Goal: Information Seeking & Learning: Learn about a topic

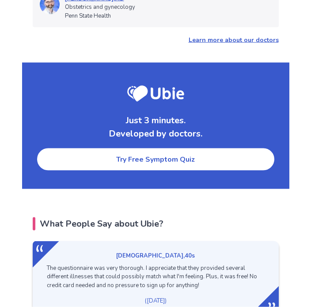
scroll to position [1104, 0]
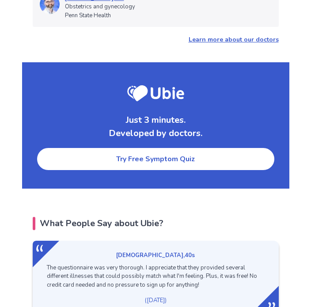
click at [162, 149] on link "Try Free Symptom Quiz" at bounding box center [155, 159] width 239 height 24
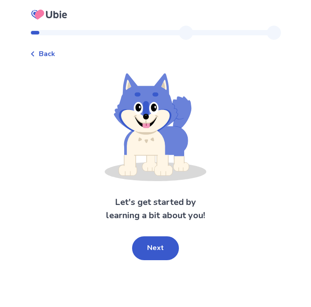
click at [159, 248] on button "Next" at bounding box center [155, 248] width 47 height 24
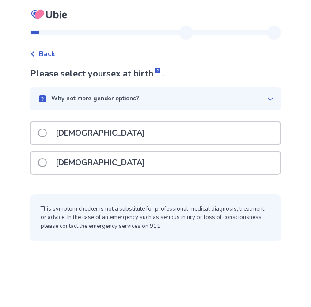
click at [50, 168] on label "[DEMOGRAPHIC_DATA]" at bounding box center [94, 162] width 112 height 23
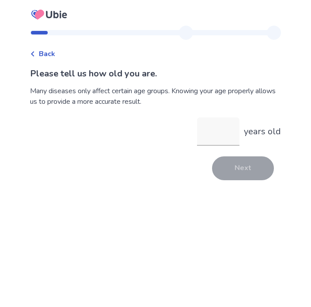
click at [223, 138] on input "years old" at bounding box center [218, 131] width 42 height 28
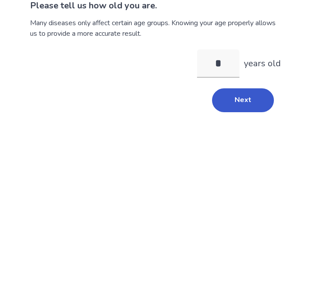
type input "**"
click at [251, 156] on button "Next" at bounding box center [243, 168] width 62 height 24
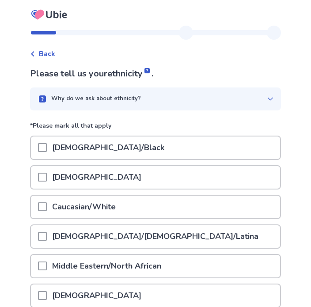
click at [47, 213] on div at bounding box center [42, 206] width 9 height 23
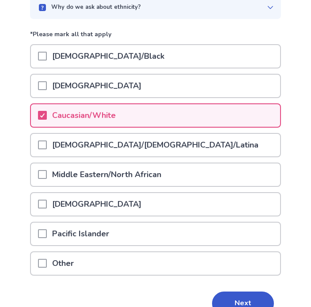
scroll to position [113, 0]
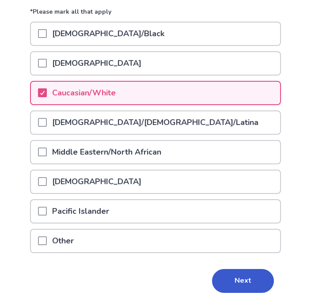
click at [243, 291] on button "Next" at bounding box center [243, 281] width 62 height 24
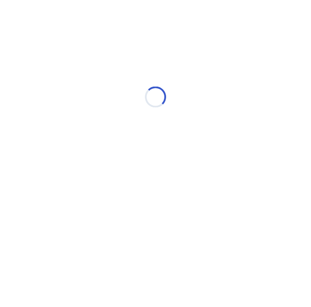
scroll to position [0, 0]
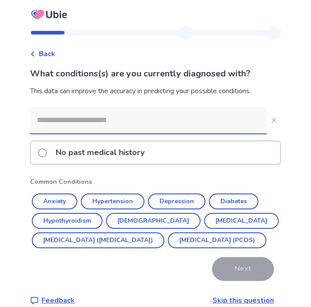
click at [121, 206] on button "Hypertension" at bounding box center [113, 201] width 64 height 16
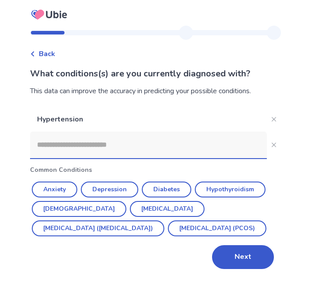
click at [120, 195] on button "Depression" at bounding box center [109, 189] width 57 height 16
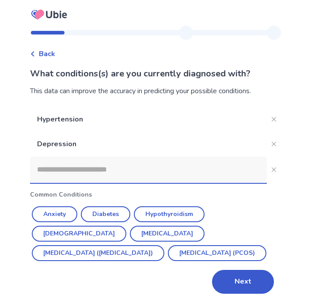
click at [243, 286] on button "Next" at bounding box center [243, 282] width 62 height 24
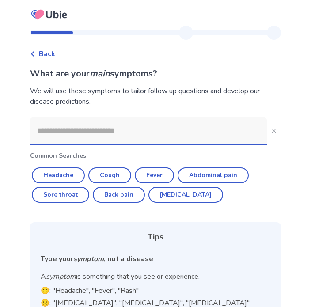
click at [223, 173] on button "Abdominal pain" at bounding box center [212, 175] width 71 height 16
type input "**********"
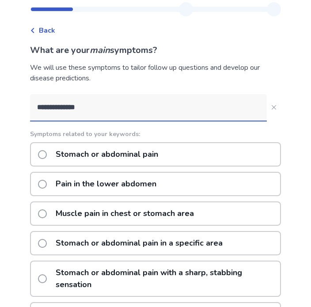
scroll to position [23, 0]
click at [45, 162] on label "Stomach or abdominal pain" at bounding box center [100, 154] width 125 height 23
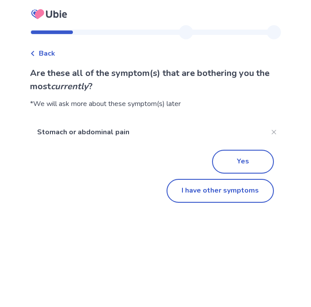
click at [212, 197] on button "I have other symptoms" at bounding box center [219, 191] width 107 height 24
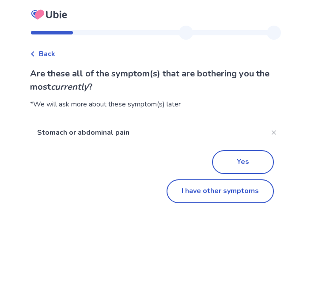
scroll to position [38, 0]
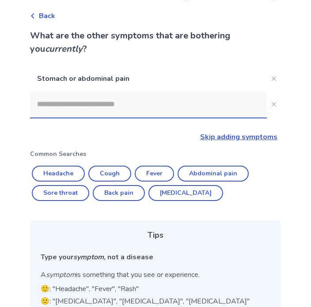
click at [180, 200] on button "[MEDICAL_DATA]" at bounding box center [185, 193] width 75 height 16
type input "********"
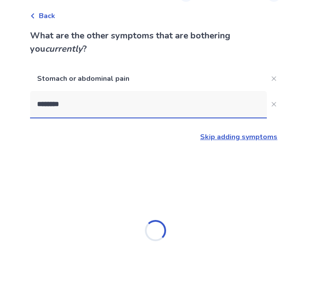
scroll to position [38, 0]
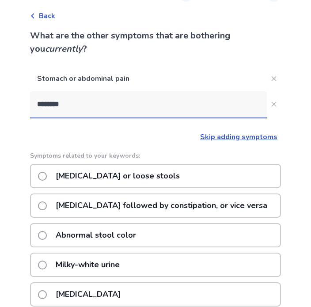
click at [53, 176] on label "[MEDICAL_DATA] or loose stools" at bounding box center [111, 176] width 147 height 23
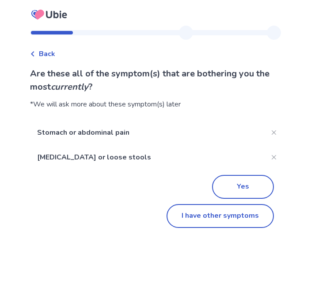
scroll to position [0, 0]
click at [212, 224] on button "I have other symptoms" at bounding box center [219, 216] width 107 height 24
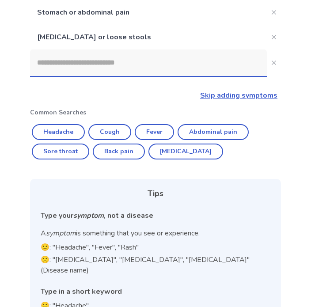
scroll to position [97, 0]
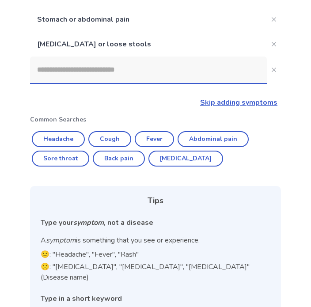
click at [121, 80] on input at bounding box center [148, 69] width 236 height 26
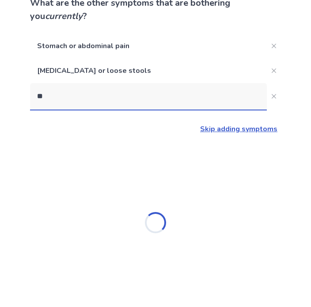
scroll to position [0, 0]
type input "*********"
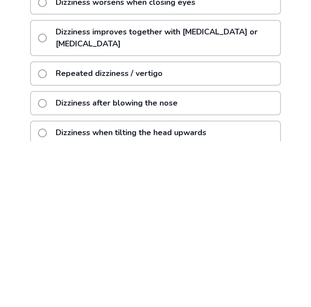
scroll to position [171, 0]
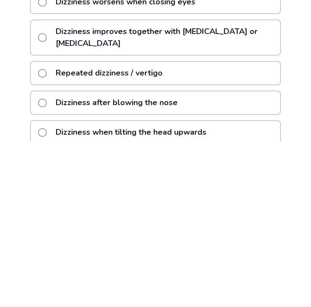
click at [50, 228] on label "Repeated dizziness / vertigo" at bounding box center [103, 239] width 130 height 23
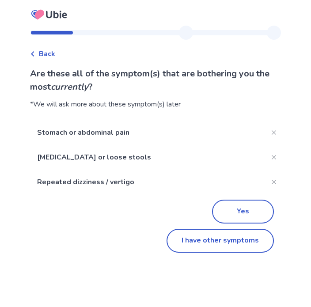
click at [241, 214] on button "Yes" at bounding box center [243, 211] width 62 height 24
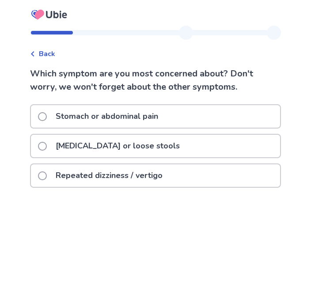
click at [51, 120] on label "Stomach or abdominal pain" at bounding box center [100, 116] width 125 height 23
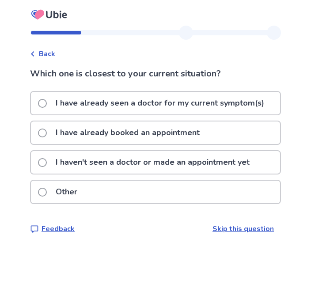
click at [55, 166] on label "I haven't seen a doctor or made an appointment yet" at bounding box center [146, 162] width 217 height 23
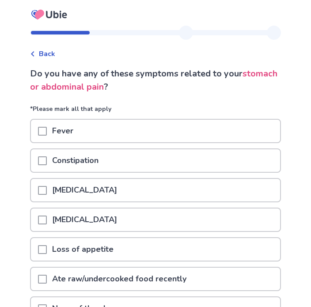
click at [46, 217] on span at bounding box center [42, 219] width 9 height 9
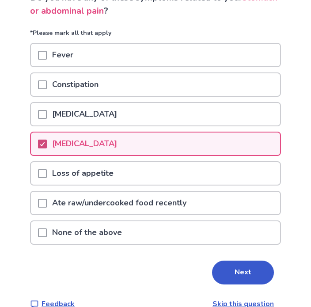
scroll to position [78, 0]
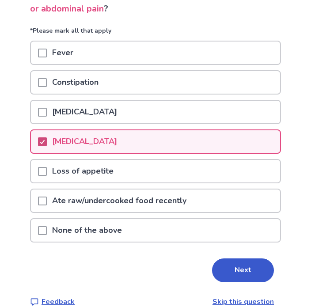
click at [47, 170] on span at bounding box center [42, 171] width 9 height 9
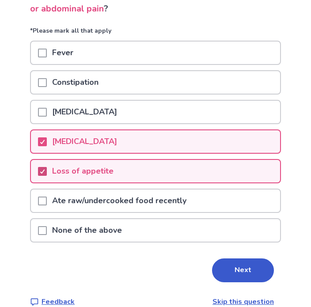
click at [245, 274] on button "Next" at bounding box center [243, 271] width 62 height 24
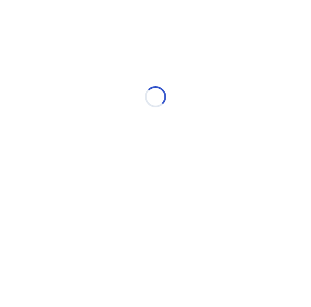
select select "*"
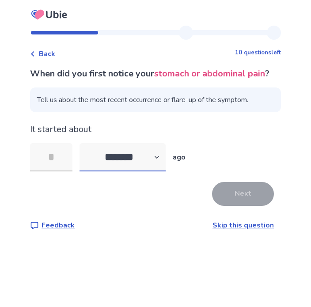
click at [114, 171] on select "******* ****** ******* ******** *******" at bounding box center [122, 157] width 86 height 28
click at [56, 171] on input "tel" at bounding box center [51, 157] width 42 height 28
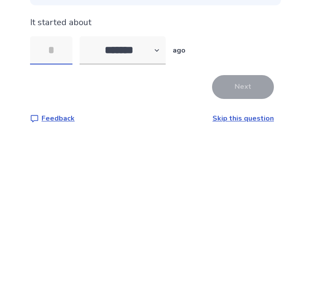
type input "*"
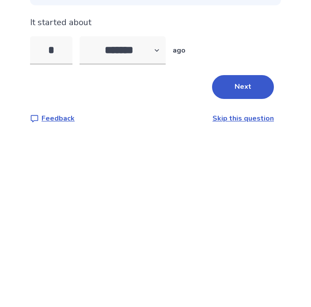
click at [245, 182] on button "Next" at bounding box center [243, 194] width 62 height 24
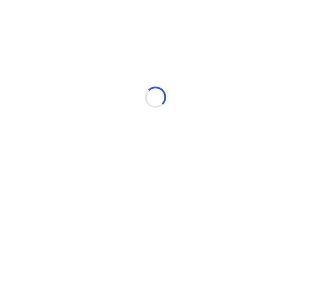
select select "*"
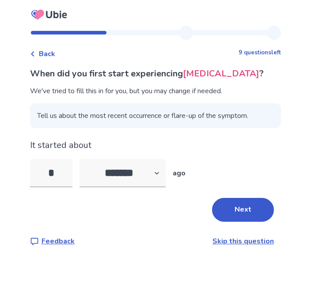
click at [255, 209] on button "Next" at bounding box center [243, 210] width 62 height 24
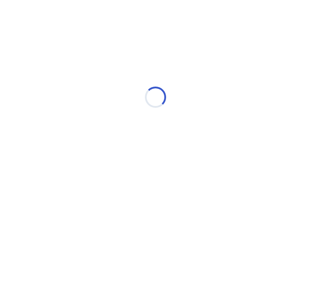
select select "*"
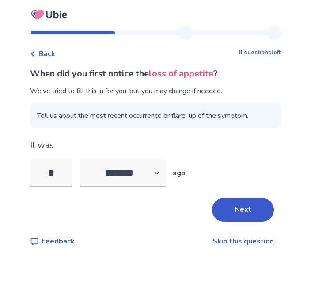
click at [35, 53] on icon at bounding box center [32, 53] width 5 height 5
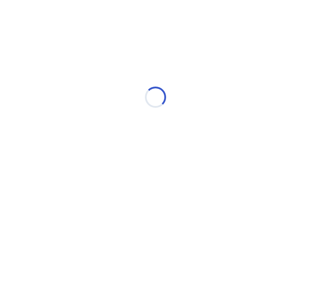
select select "*"
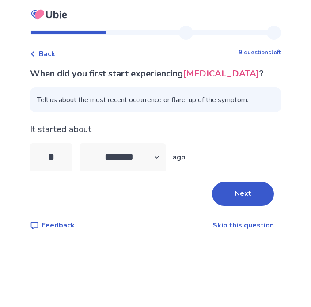
click at [257, 195] on button "Next" at bounding box center [243, 194] width 62 height 24
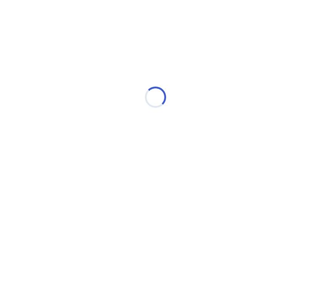
select select "*"
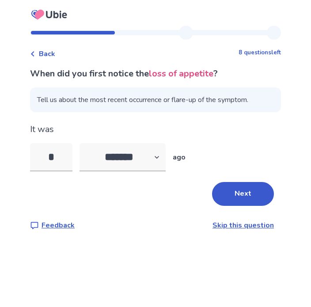
click at [251, 199] on button "Next" at bounding box center [243, 194] width 62 height 24
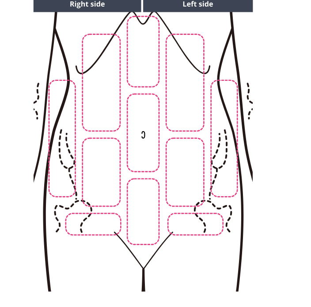
scroll to position [101, 0]
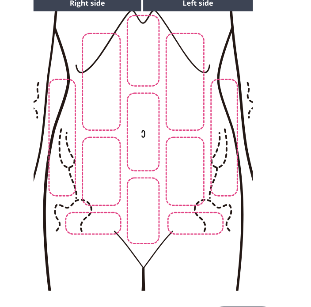
click at [102, 181] on img at bounding box center [142, 142] width 451 height 305
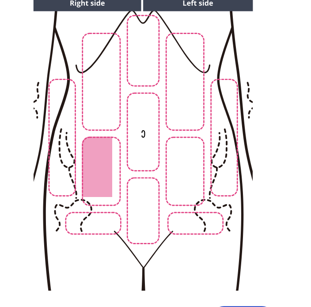
click at [192, 185] on img at bounding box center [142, 142] width 451 height 305
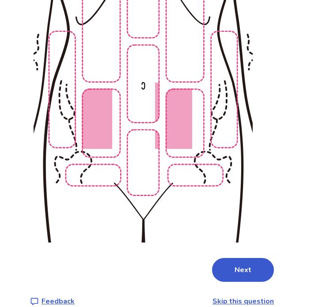
scroll to position [149, 0]
click at [255, 271] on button "Next" at bounding box center [243, 270] width 62 height 24
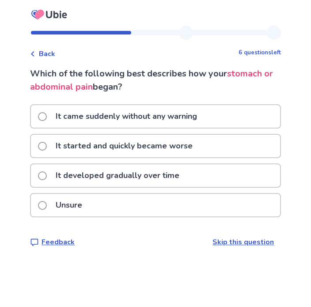
click at [47, 110] on label "It came suddenly without any warning" at bounding box center [120, 116] width 164 height 23
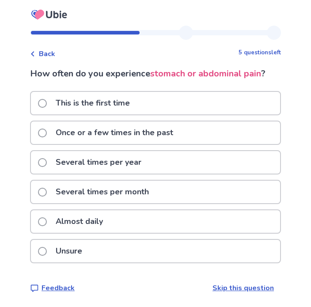
click at [46, 139] on label "Once or a few times in the past" at bounding box center [108, 132] width 140 height 23
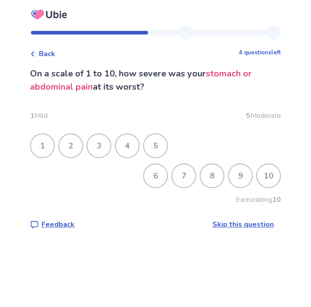
click at [181, 183] on div "7" at bounding box center [183, 175] width 23 height 23
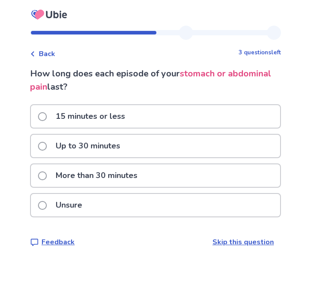
click at [143, 183] on p "More than 30 minutes" at bounding box center [96, 175] width 92 height 23
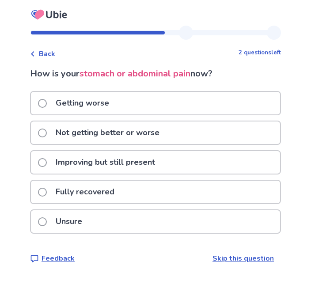
click at [233, 167] on div "Improving but still present" at bounding box center [155, 162] width 249 height 23
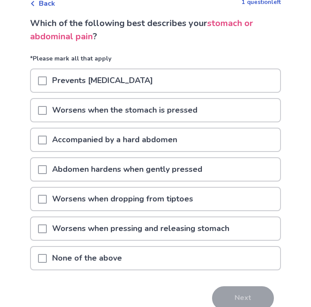
scroll to position [48, 0]
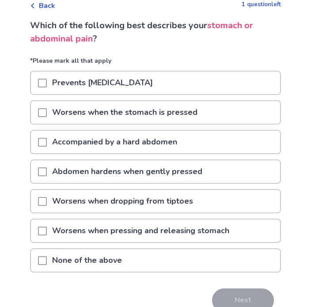
click at [58, 270] on p "None of the above" at bounding box center [87, 260] width 80 height 23
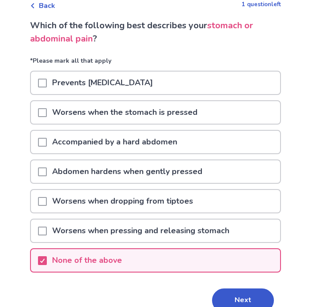
click at [247, 299] on button "Next" at bounding box center [243, 300] width 62 height 24
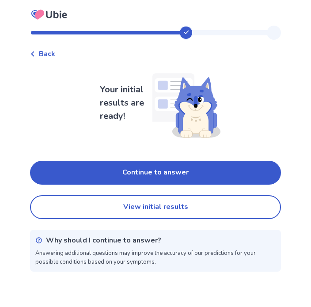
click at [240, 175] on button "Continue to answer" at bounding box center [155, 173] width 251 height 24
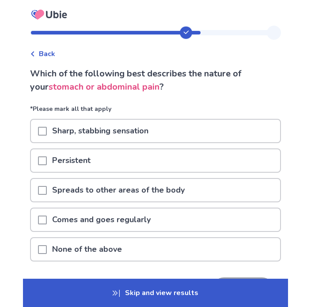
click at [47, 133] on span at bounding box center [42, 131] width 9 height 9
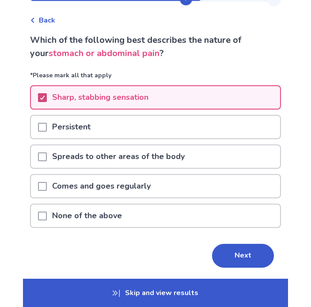
scroll to position [47, 0]
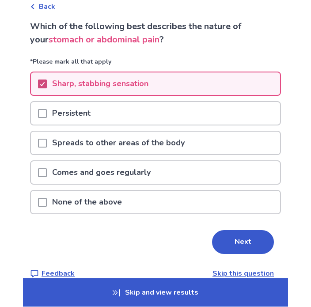
click at [245, 249] on button "Next" at bounding box center [243, 242] width 62 height 24
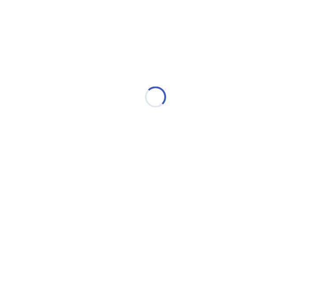
scroll to position [0, 0]
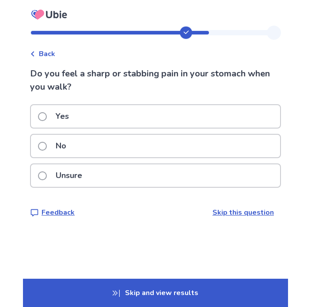
click at [32, 180] on div "Back Do you feel a sharp or stabbing pain in your stomach when you walk? Yes No…" at bounding box center [155, 129] width 265 height 206
click at [38, 181] on div "Unsure" at bounding box center [155, 175] width 249 height 23
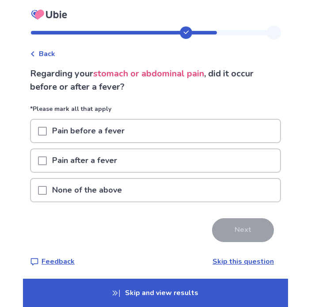
click at [38, 198] on div "None of the above" at bounding box center [155, 190] width 249 height 23
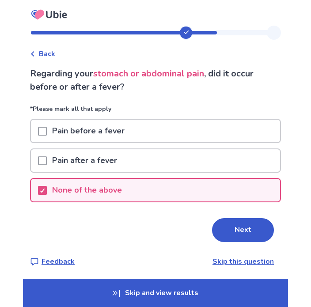
click at [242, 224] on button "Next" at bounding box center [243, 230] width 62 height 24
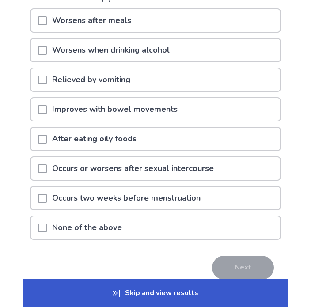
scroll to position [112, 0]
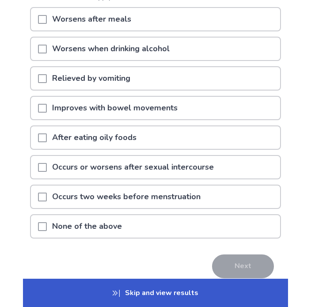
click at [44, 228] on span at bounding box center [42, 226] width 9 height 9
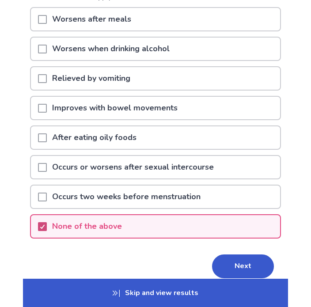
click at [244, 264] on button "Next" at bounding box center [243, 266] width 62 height 24
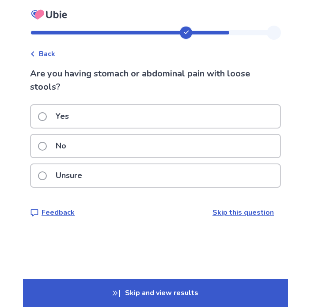
click at [40, 121] on div "Yes" at bounding box center [155, 116] width 249 height 23
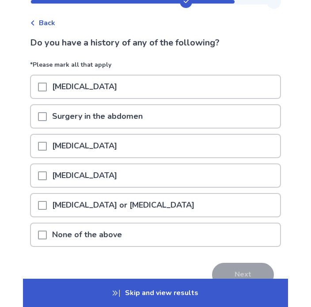
scroll to position [32, 0]
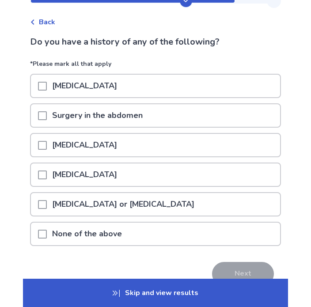
click at [39, 236] on div "None of the above" at bounding box center [155, 233] width 249 height 23
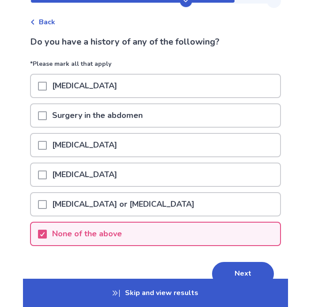
click at [240, 271] on button "Next" at bounding box center [243, 274] width 62 height 24
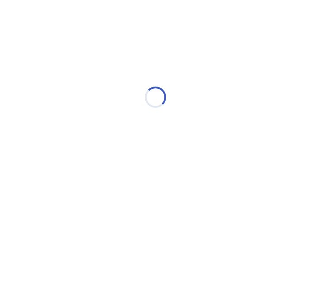
scroll to position [0, 0]
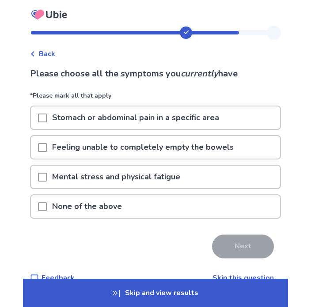
click at [40, 181] on div "Mental stress and physical fatigue" at bounding box center [155, 176] width 249 height 23
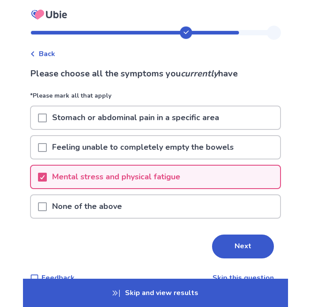
click at [33, 123] on div "Back Please choose all the symptoms you currently have *Please mark all that ap…" at bounding box center [155, 161] width 265 height 271
click at [38, 122] on div "Stomach or abdominal pain in a specific area" at bounding box center [155, 117] width 249 height 23
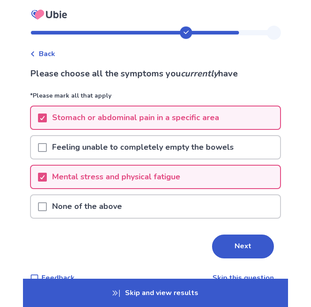
click at [247, 250] on button "Next" at bounding box center [243, 246] width 62 height 24
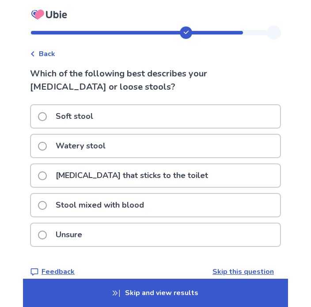
click at [38, 148] on div "Watery stool" at bounding box center [155, 146] width 249 height 23
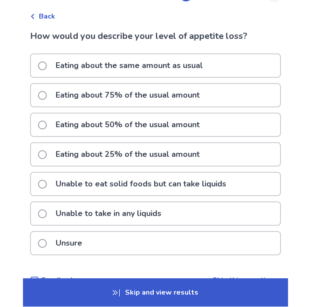
scroll to position [38, 0]
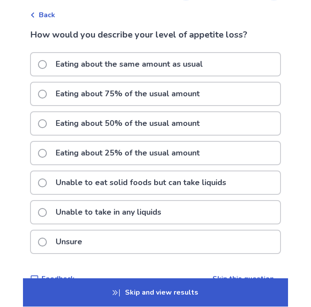
click at [44, 185] on span at bounding box center [42, 183] width 9 height 9
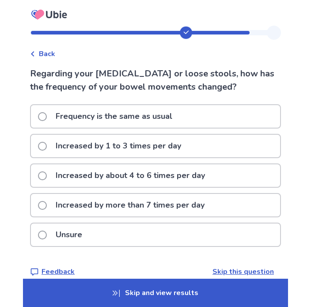
click at [44, 151] on label "Increased by 1 to 3 times per day" at bounding box center [112, 146] width 148 height 23
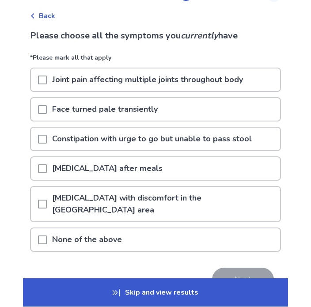
scroll to position [38, 0]
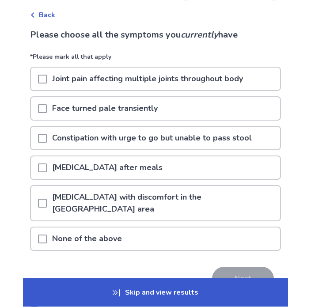
click at [44, 173] on div at bounding box center [42, 168] width 9 height 23
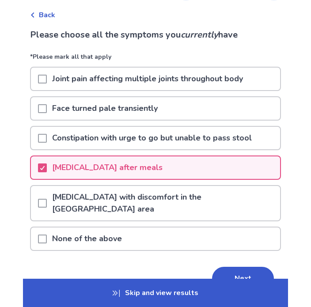
click at [242, 270] on button "Next" at bounding box center [243, 278] width 62 height 24
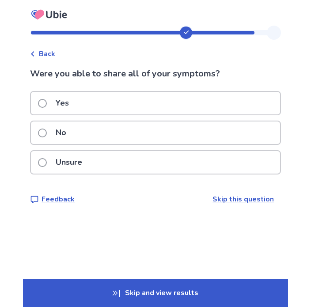
click at [43, 109] on label "Yes" at bounding box center [56, 103] width 36 height 23
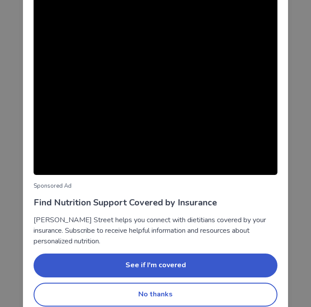
scroll to position [60, 0]
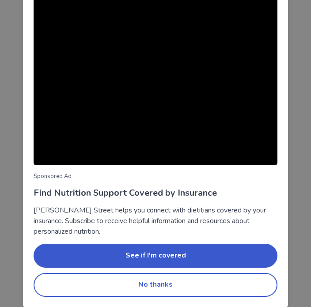
click at [219, 287] on button "No thanks" at bounding box center [156, 285] width 244 height 24
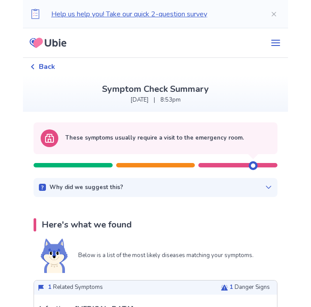
click at [281, 195] on div "These symptoms usually require a visit to the emergency room. Why did we sugges…" at bounding box center [155, 159] width 265 height 75
click at [266, 193] on div "Why did we suggest this? This suggestion is based on the severity level of a fe…" at bounding box center [156, 187] width 244 height 19
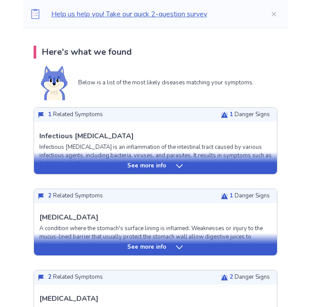
scroll to position [201, 0]
